Goal: Find specific page/section: Find specific page/section

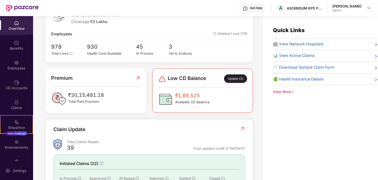
scroll to position [130, 0]
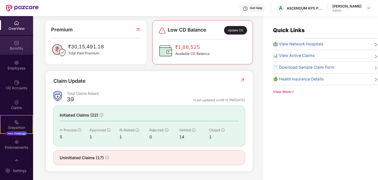
click at [21, 48] on div "Benefits" at bounding box center [16, 48] width 33 height 5
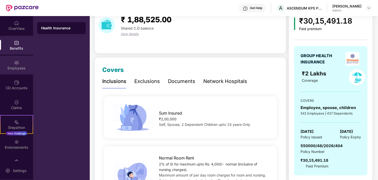
scroll to position [201, 0]
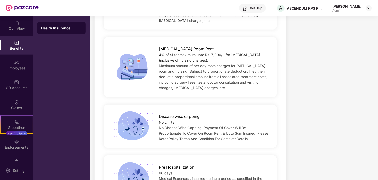
click at [17, 55] on div "OverView Benefits Employees CD Accounts Claims Stepathon New Challenge Endorsem…" at bounding box center [16, 88] width 33 height 145
click at [17, 66] on div "Employees" at bounding box center [16, 68] width 33 height 5
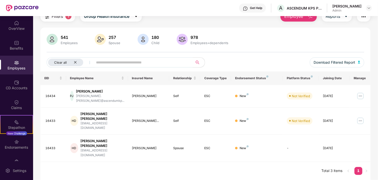
scroll to position [16, 0]
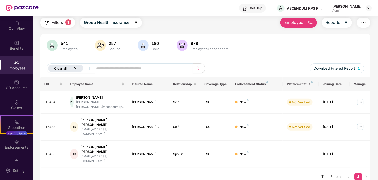
click at [77, 67] on icon "close" at bounding box center [75, 68] width 3 height 3
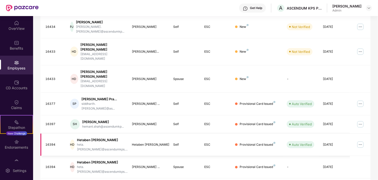
scroll to position [128, 0]
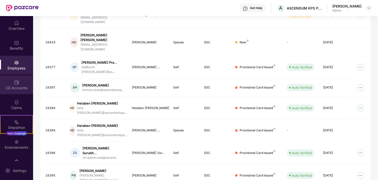
click at [12, 89] on div "CD Accounts" at bounding box center [16, 88] width 33 height 5
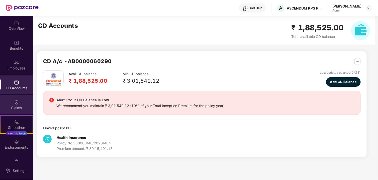
click at [18, 108] on div "Claims" at bounding box center [16, 107] width 33 height 5
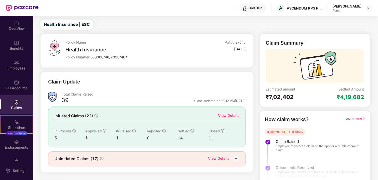
scroll to position [16, 0]
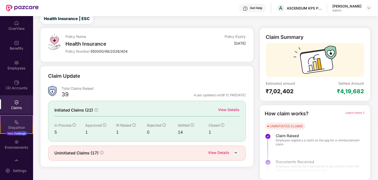
click at [22, 125] on div "Stepathon" at bounding box center [17, 127] width 32 height 5
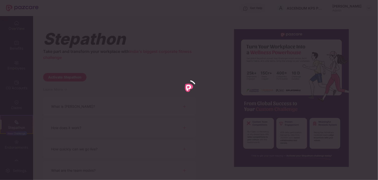
click at [15, 109] on div at bounding box center [189, 90] width 378 height 180
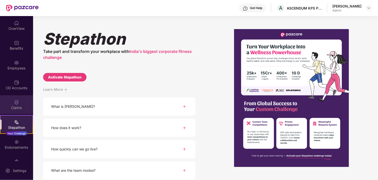
click at [17, 109] on div "Claims" at bounding box center [16, 107] width 33 height 5
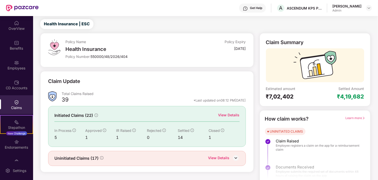
scroll to position [16, 0]
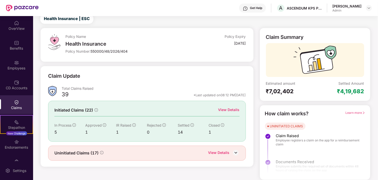
click at [233, 156] on img at bounding box center [236, 153] width 8 height 8
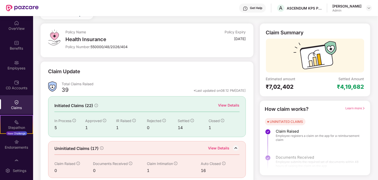
scroll to position [25, 0]
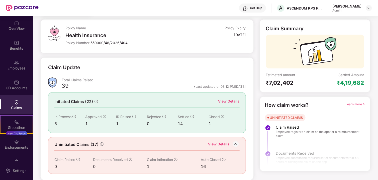
click at [235, 100] on div "View Details" at bounding box center [229, 102] width 21 height 6
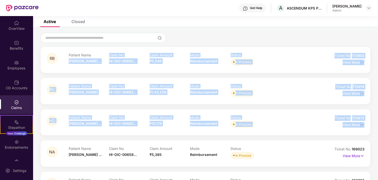
drag, startPoint x: 70, startPoint y: 63, endPoint x: 113, endPoint y: 129, distance: 79.3
click at [113, 129] on div "RB Patient Name [PERSON_NAME]... Claim No HI-OIC-00662... Claim Amount ₹5,549 M…" at bounding box center [206, 138] width 330 height 182
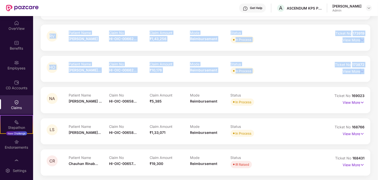
scroll to position [79, 0]
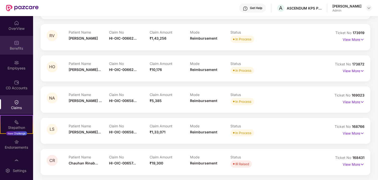
click at [5, 42] on div "Benefits" at bounding box center [16, 45] width 33 height 19
